Goal: Task Accomplishment & Management: Complete application form

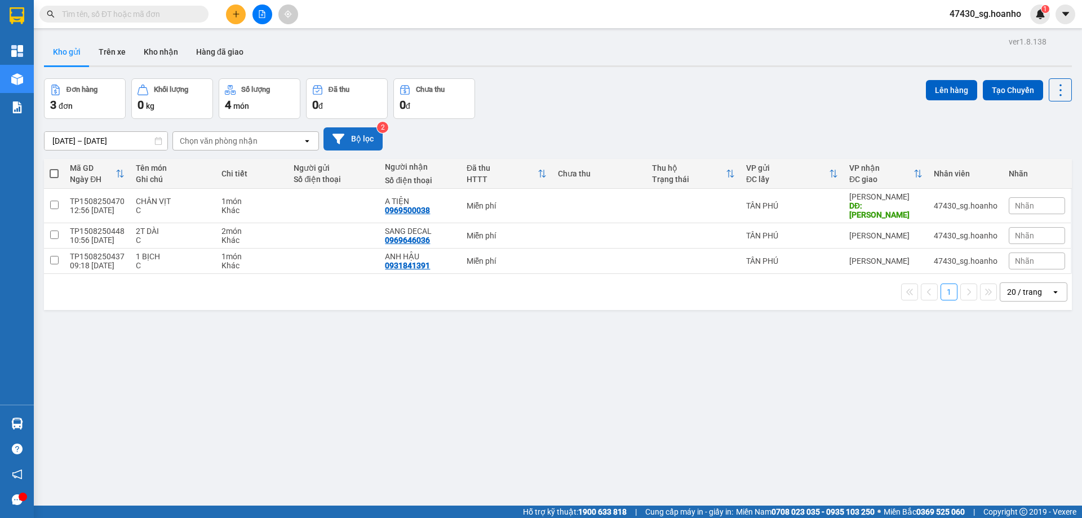
scroll to position [52, 0]
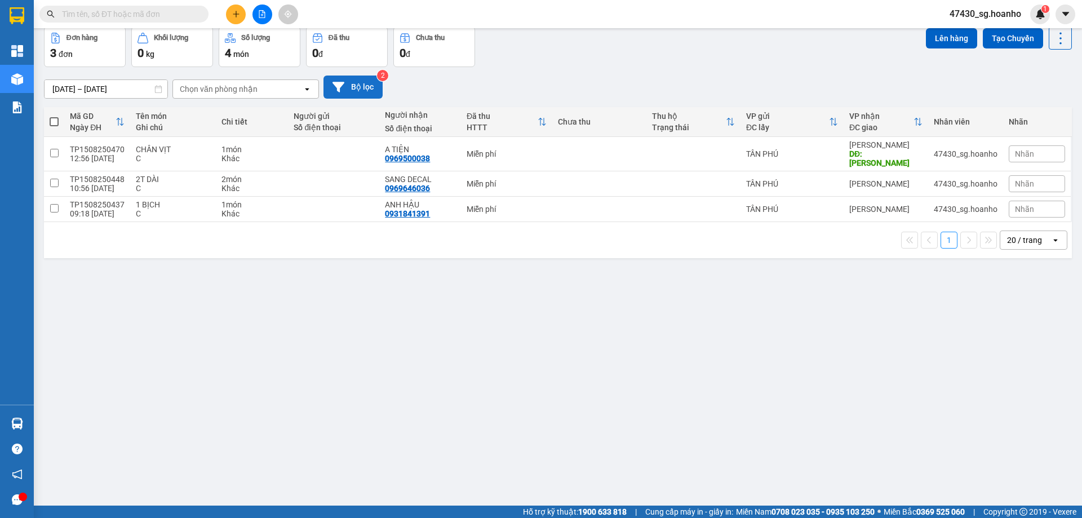
click at [354, 85] on button "Bộ lọc" at bounding box center [352, 86] width 59 height 23
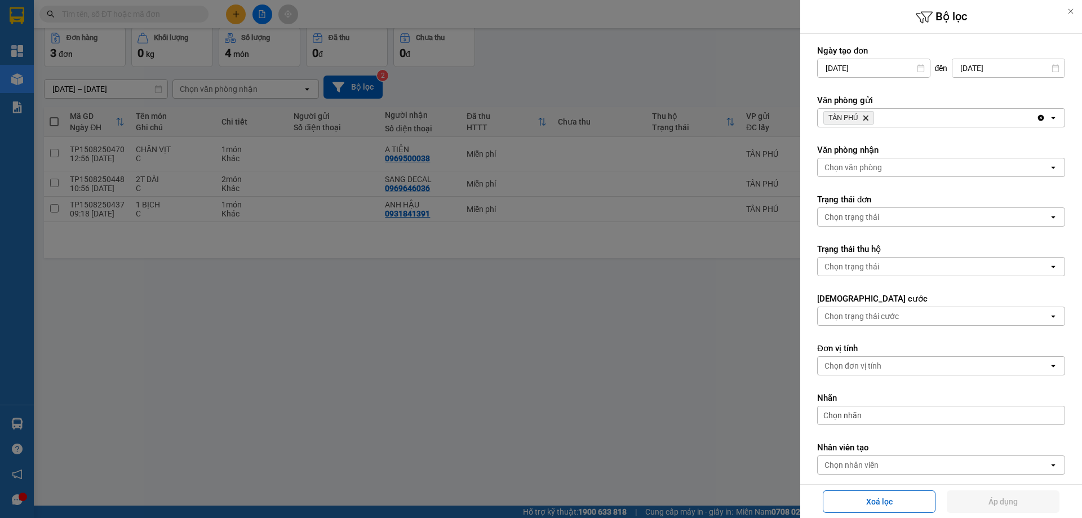
click at [869, 114] on span "TÂN PHÚ Delete" at bounding box center [848, 118] width 51 height 14
click at [868, 116] on icon "TÂN PHÚ, close by backspace" at bounding box center [865, 118] width 5 height 5
click at [869, 116] on div "Chọn văn phòng" at bounding box center [852, 117] width 57 height 11
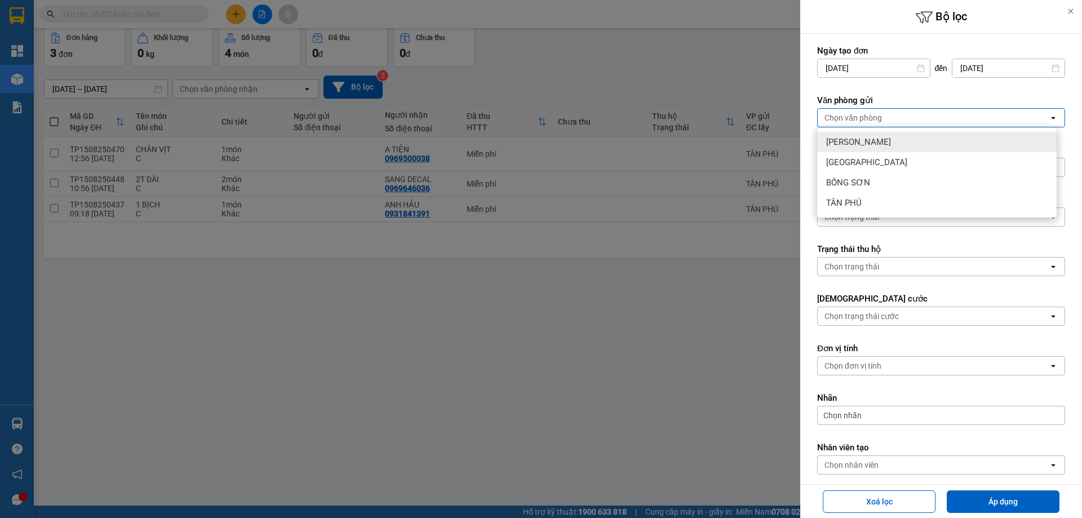
click at [864, 144] on span "[PERSON_NAME]" at bounding box center [858, 141] width 65 height 11
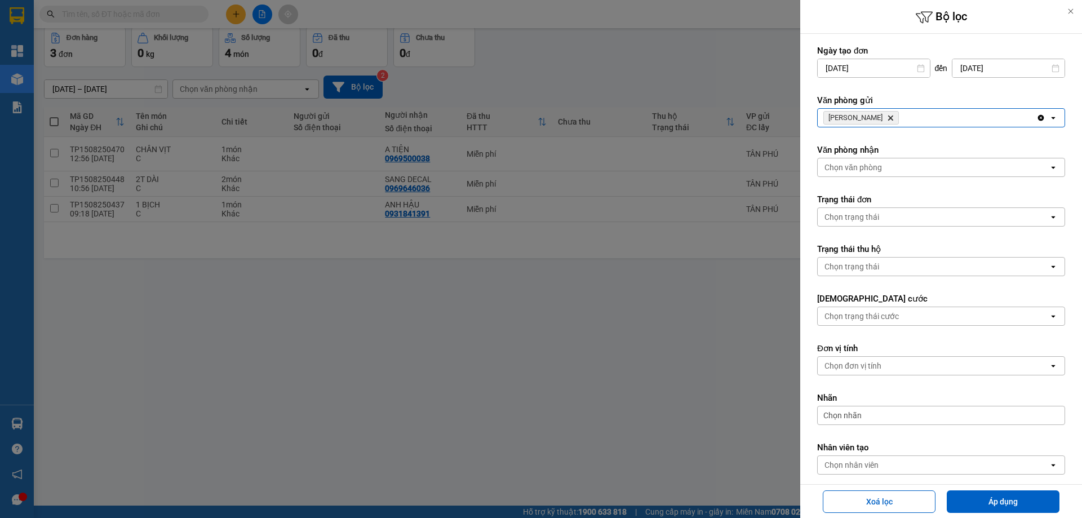
drag, startPoint x: 902, startPoint y: 265, endPoint x: 964, endPoint y: 387, distance: 137.1
drag, startPoint x: 964, startPoint y: 387, endPoint x: 977, endPoint y: 500, distance: 113.4
click at [980, 499] on button "Áp dụng" at bounding box center [1003, 501] width 113 height 23
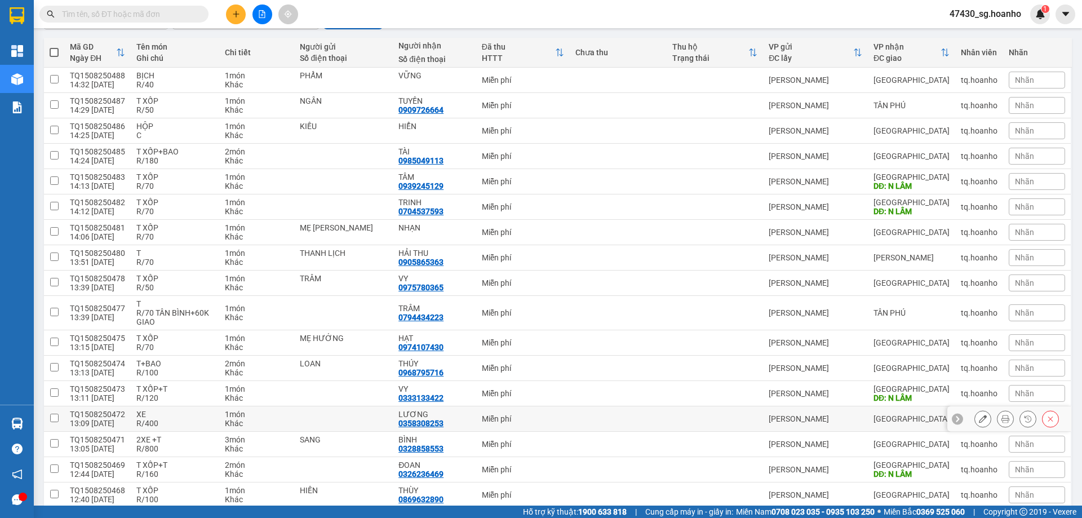
scroll to position [20, 0]
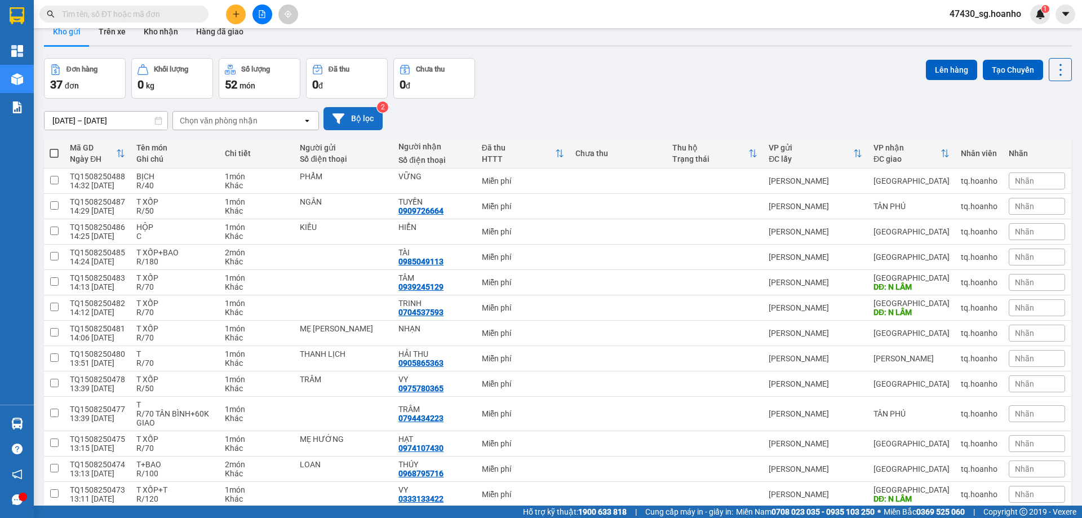
click at [361, 120] on button "Bộ lọc" at bounding box center [352, 118] width 59 height 23
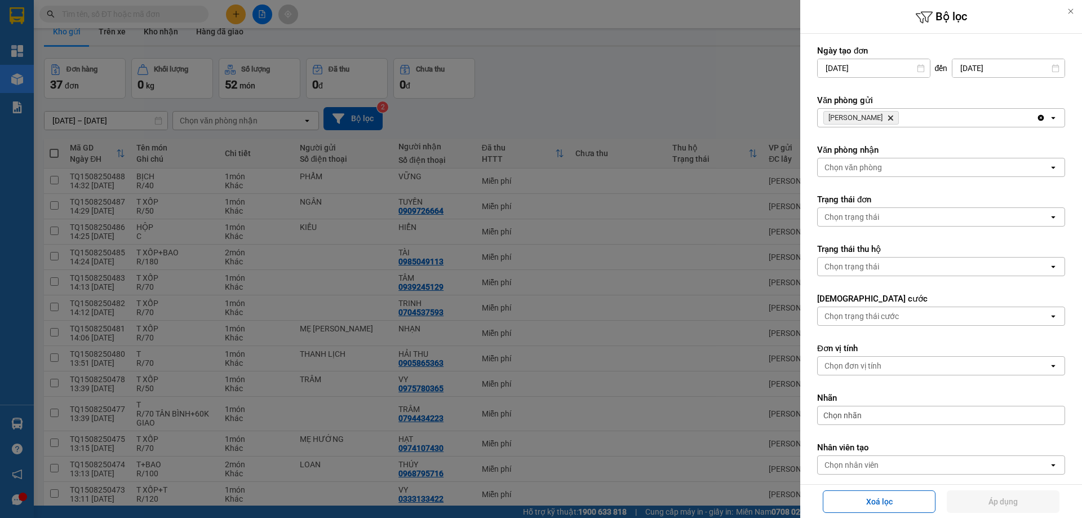
click at [887, 116] on icon "Delete" at bounding box center [890, 117] width 7 height 7
click at [854, 116] on div "Chọn văn phòng" at bounding box center [852, 117] width 57 height 11
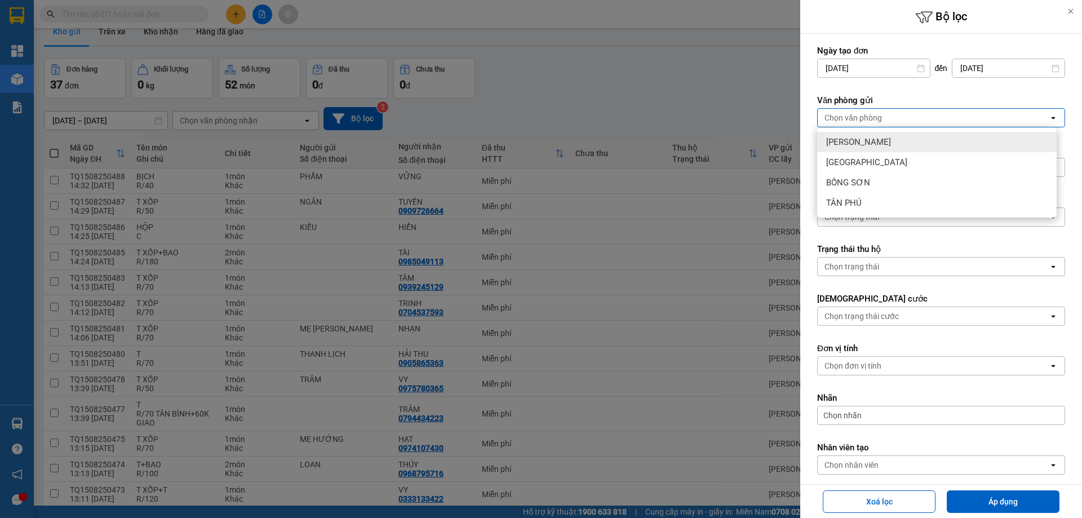
click at [855, 133] on div "[PERSON_NAME]" at bounding box center [936, 142] width 239 height 20
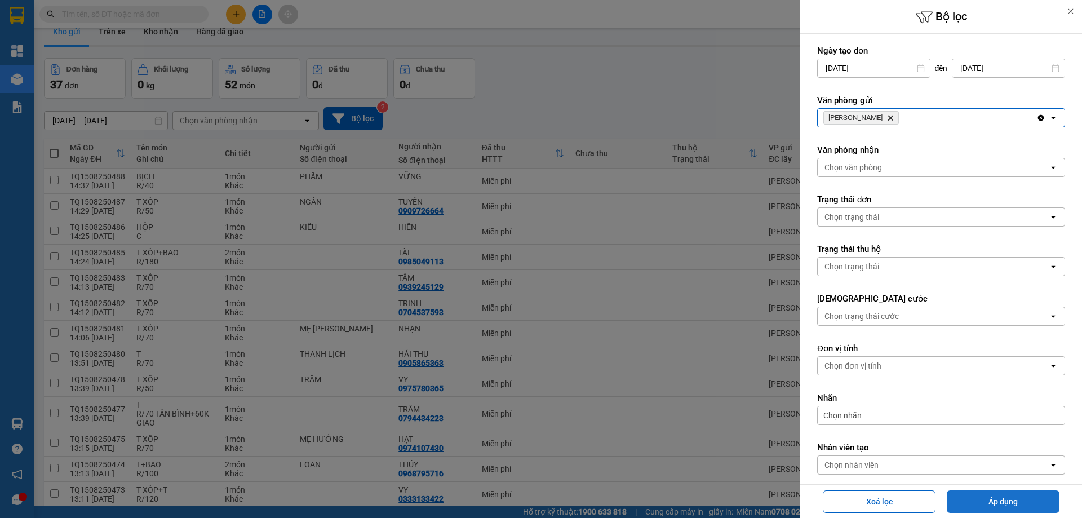
click at [965, 492] on button "Áp dụng" at bounding box center [1003, 501] width 113 height 23
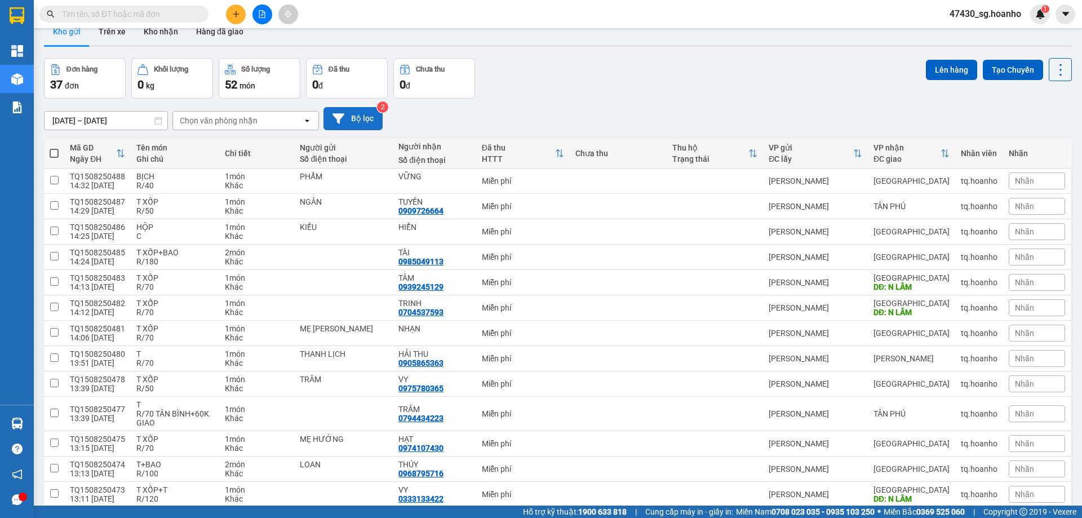
click at [354, 121] on button "Bộ lọc" at bounding box center [352, 118] width 59 height 23
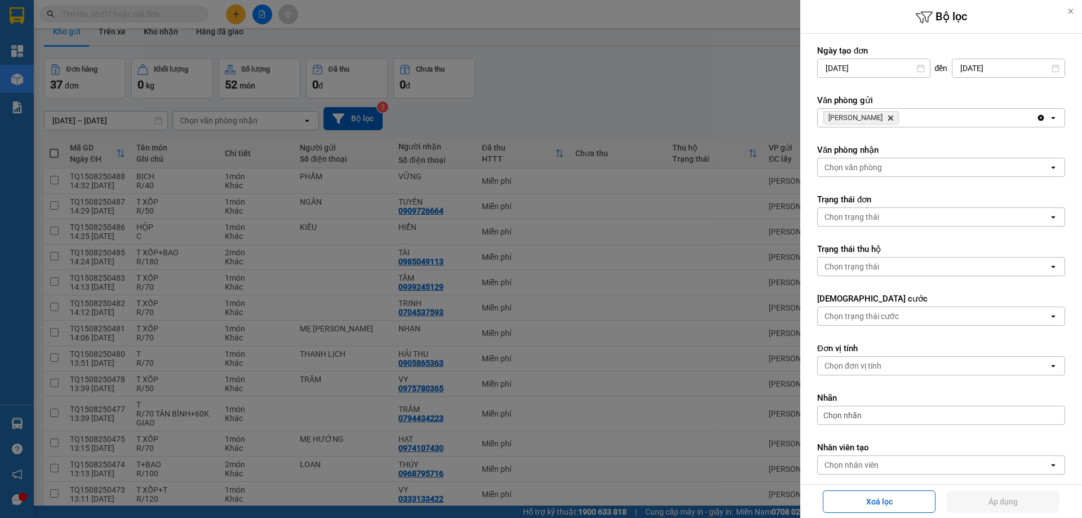
click at [887, 118] on icon "Delete" at bounding box center [890, 117] width 7 height 7
click at [859, 119] on div "Chọn văn phòng" at bounding box center [852, 117] width 57 height 11
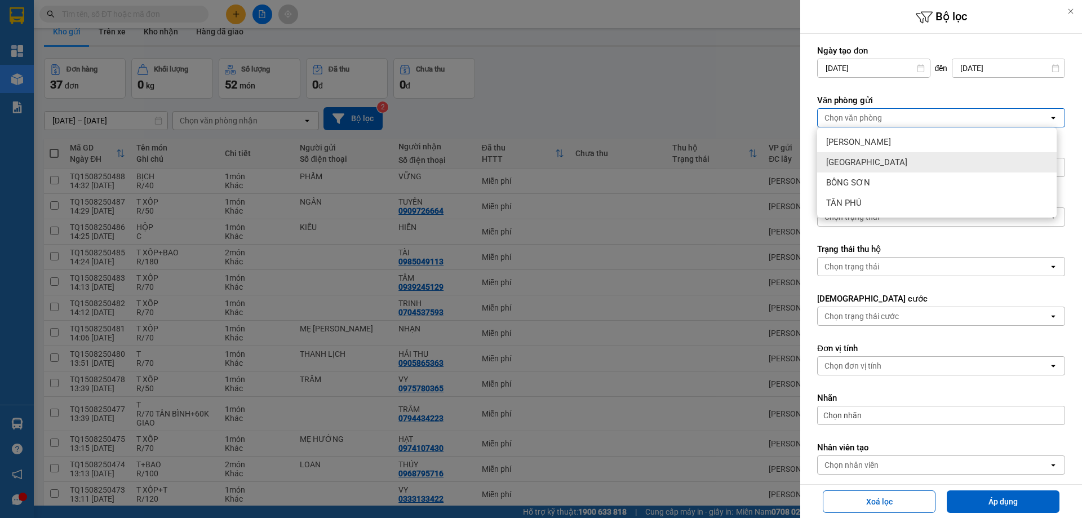
click at [859, 166] on div "[GEOGRAPHIC_DATA]" at bounding box center [936, 162] width 239 height 20
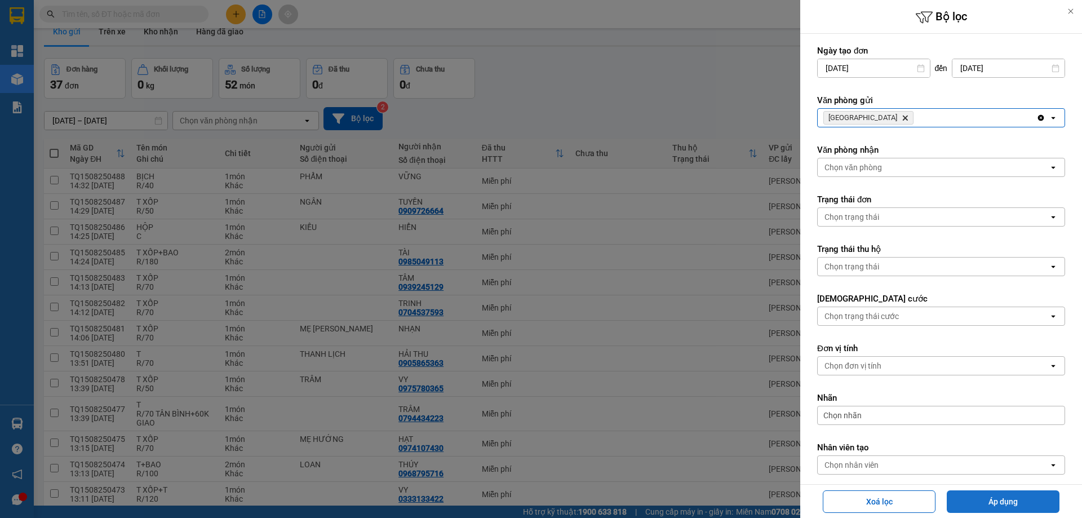
click at [995, 495] on button "Áp dụng" at bounding box center [1003, 501] width 113 height 23
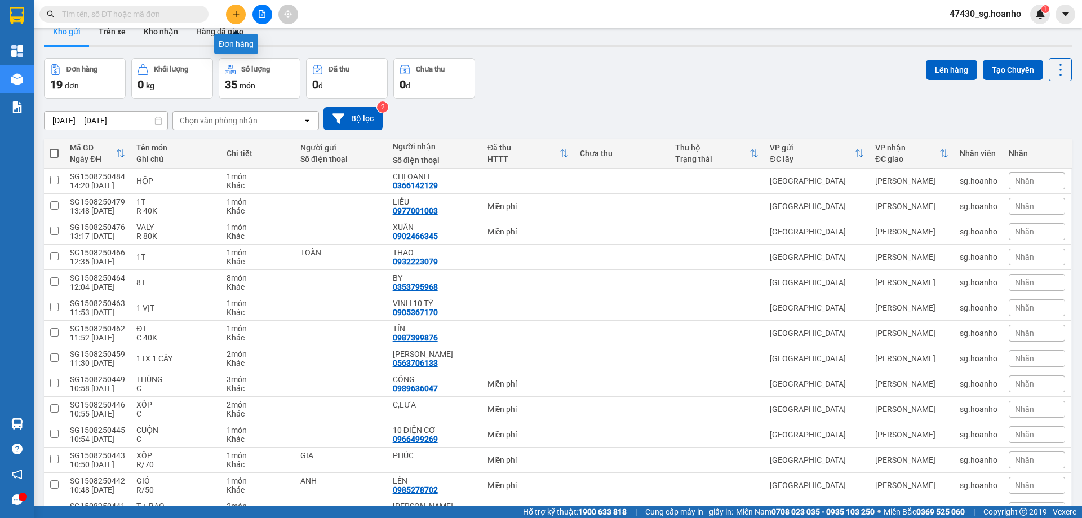
click at [237, 21] on button at bounding box center [236, 15] width 20 height 20
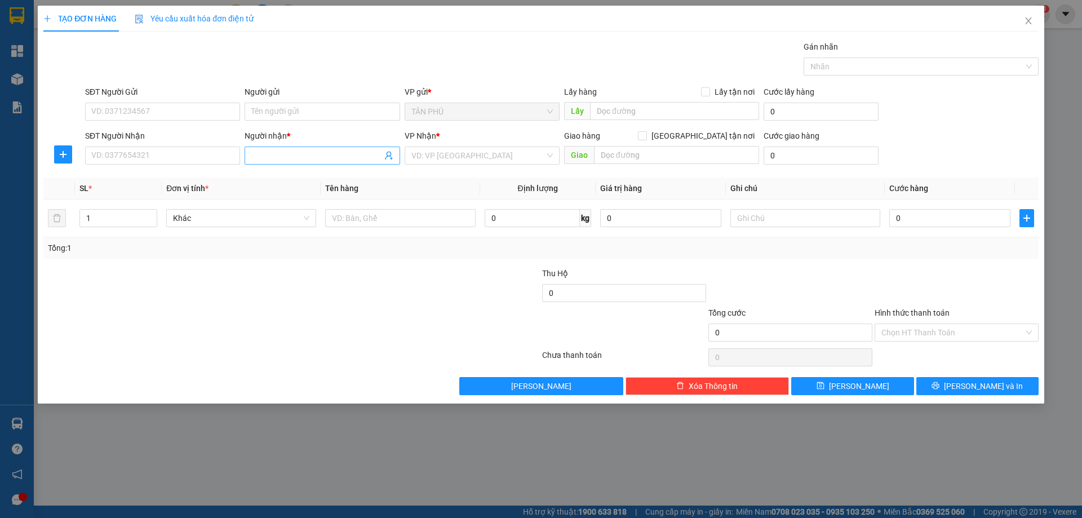
click at [257, 162] on span at bounding box center [322, 155] width 155 height 18
type input "CTY/ THIÊN"
click at [321, 181] on div "CTY/ THIÊN PHÁT - 0963198909" at bounding box center [321, 178] width 141 height 12
type input "0963198909"
type input "CTY/ THIÊN PHÁT"
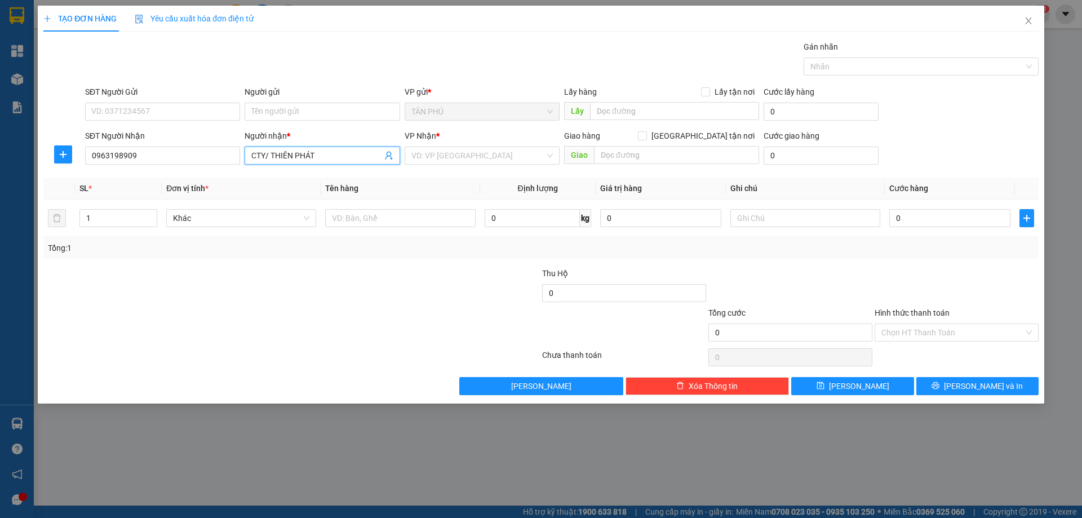
click at [443, 165] on div "VP Nhận * VD: VP [GEOGRAPHIC_DATA]" at bounding box center [482, 149] width 155 height 39
click at [437, 156] on input "search" at bounding box center [478, 155] width 134 height 17
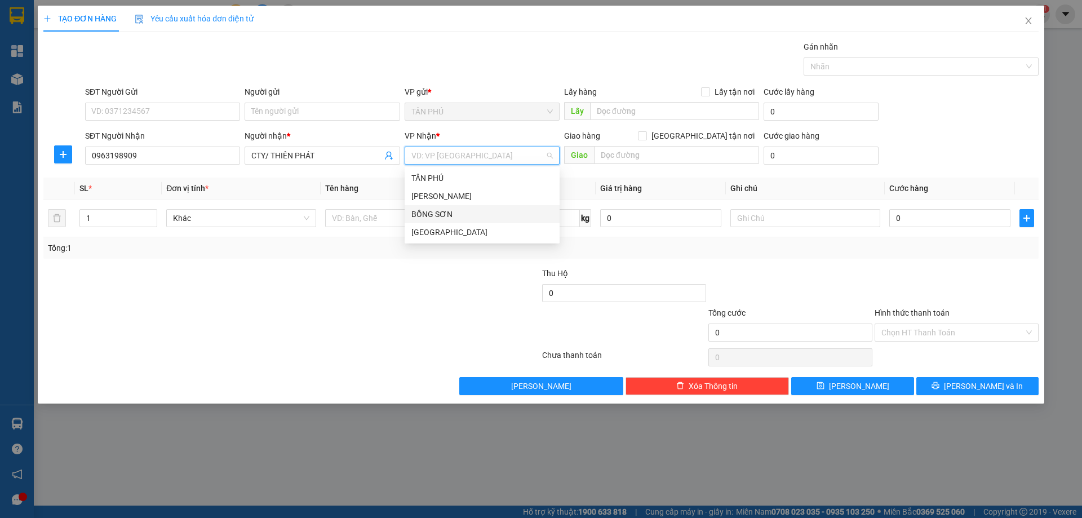
click at [450, 219] on div "BỒNG SƠN" at bounding box center [481, 214] width 141 height 12
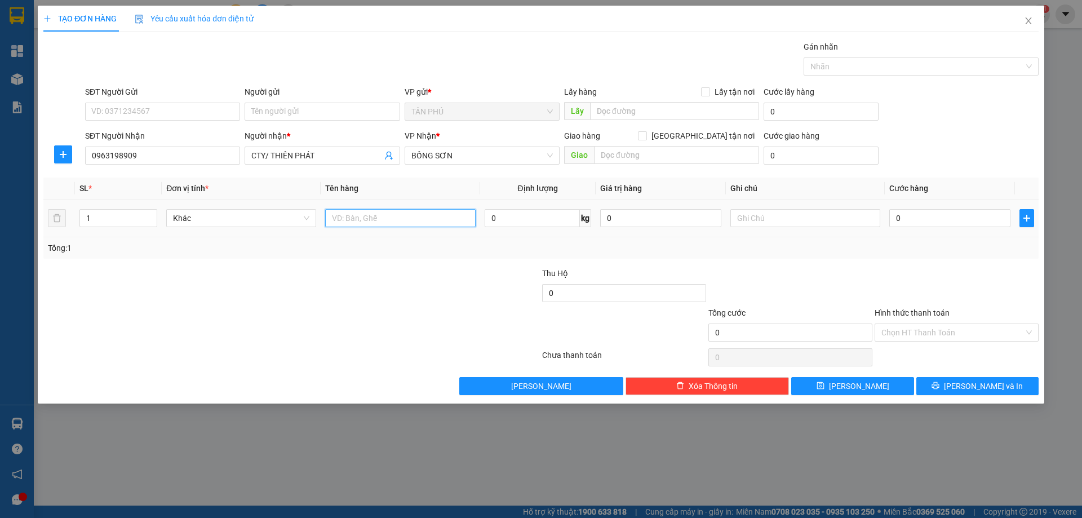
click at [428, 220] on input "text" at bounding box center [400, 218] width 150 height 18
type input "CỤC"
click at [772, 223] on input "text" at bounding box center [805, 218] width 150 height 18
type input "C"
click at [900, 310] on label "Hình thức thanh toán" at bounding box center [911, 312] width 75 height 9
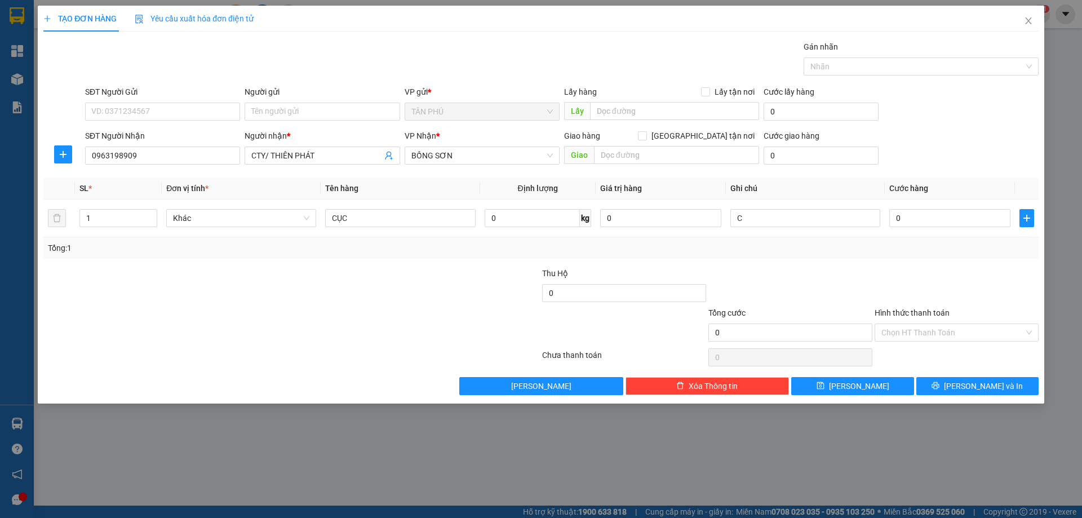
click at [900, 324] on input "Hình thức thanh toán" at bounding box center [952, 332] width 143 height 17
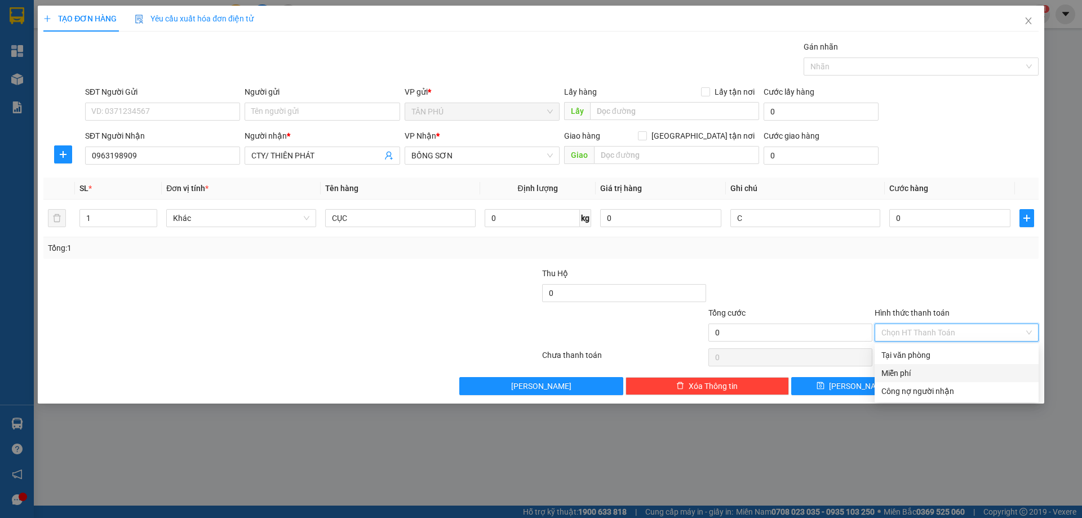
click at [911, 375] on div "Miễn phí" at bounding box center [956, 373] width 150 height 12
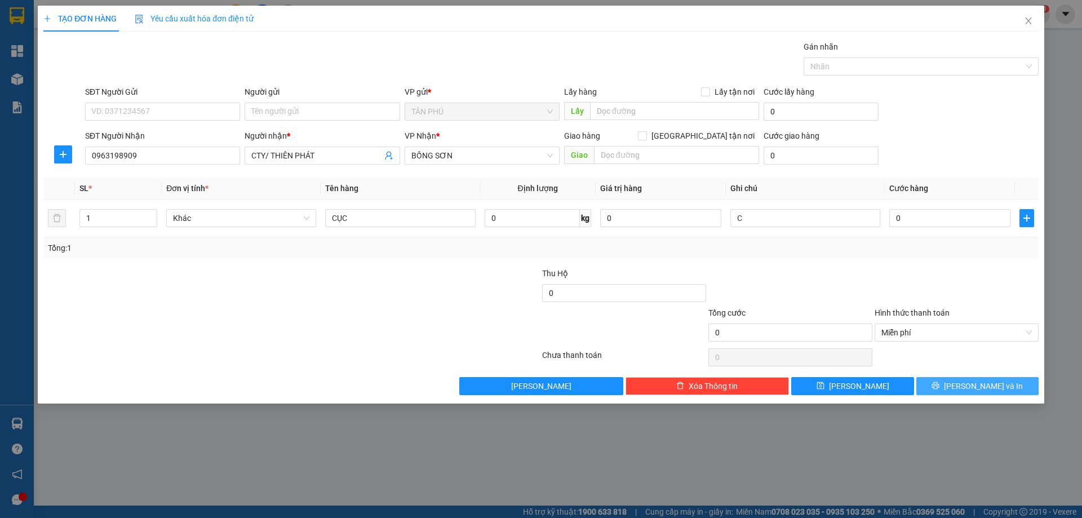
click at [955, 392] on button "[PERSON_NAME] và In" at bounding box center [977, 386] width 122 height 18
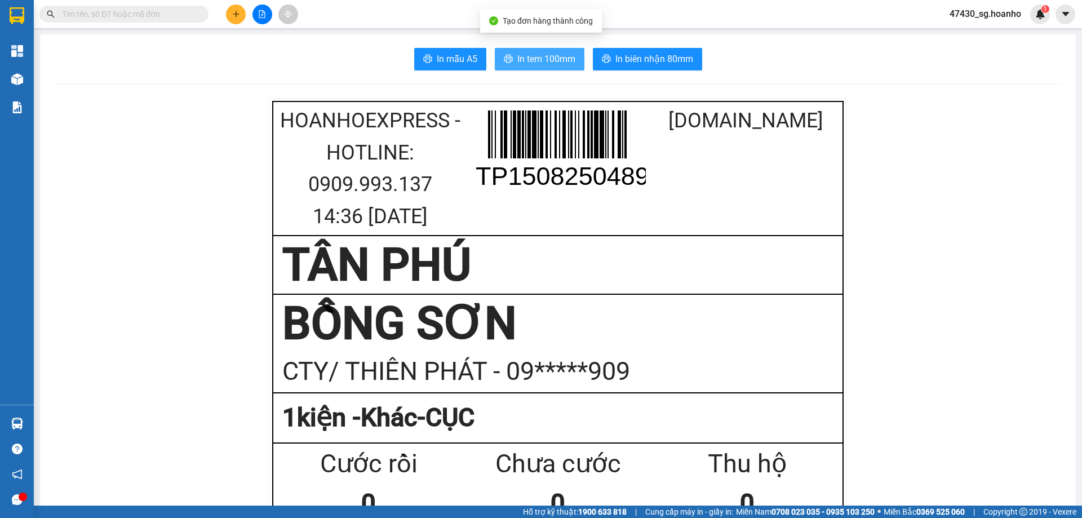
click at [520, 62] on span "In tem 100mm" at bounding box center [546, 59] width 58 height 14
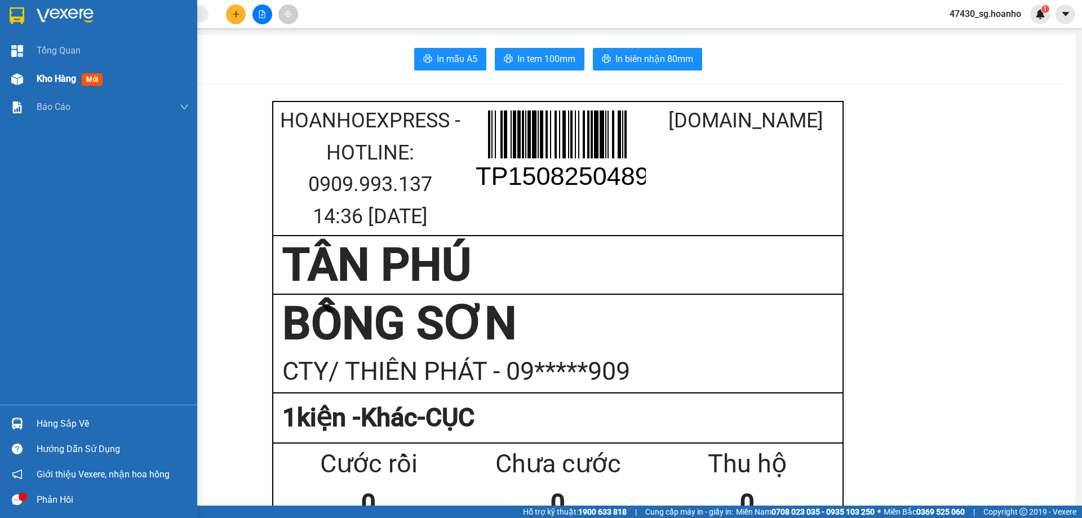
click at [88, 80] on span "mới" at bounding box center [92, 79] width 21 height 12
